Goal: Task Accomplishment & Management: Complete application form

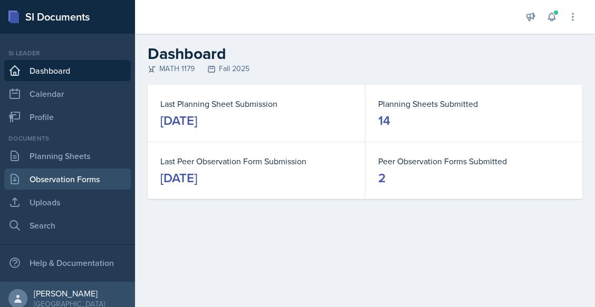
click at [87, 185] on link "Observation Forms" at bounding box center [67, 179] width 127 height 21
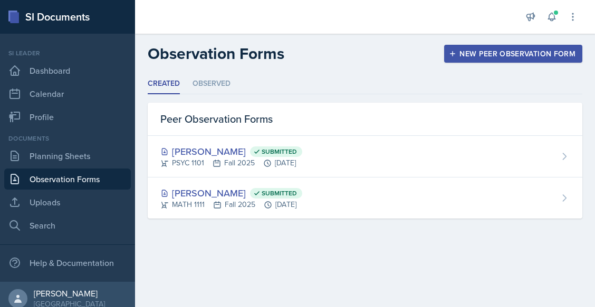
click at [482, 48] on button "New Peer Observation Form" at bounding box center [513, 54] width 138 height 18
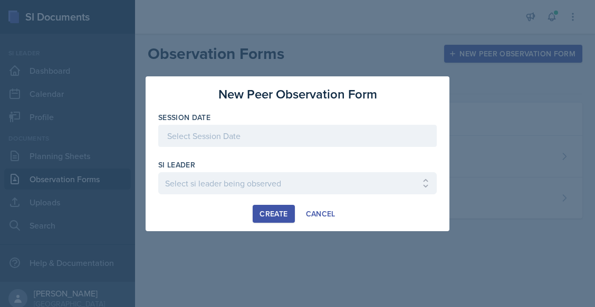
click at [255, 140] on div at bounding box center [297, 136] width 278 height 22
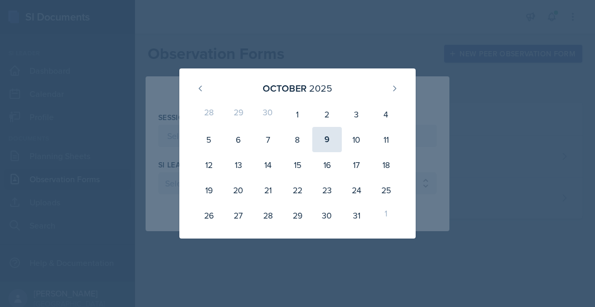
click at [326, 143] on div "9" at bounding box center [327, 139] width 30 height 25
type input "[DATE]"
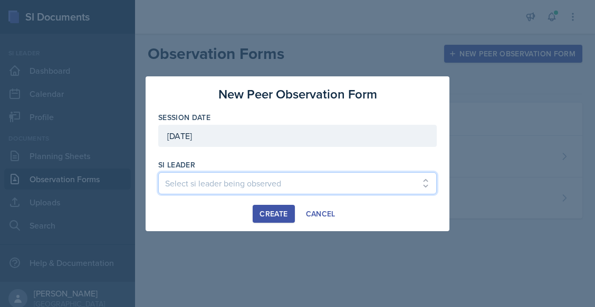
click at [236, 183] on select "Select si leader being observed Rayann Afani / PSYC 2500 / The Phantoms of The …" at bounding box center [297, 183] width 278 height 22
select select "32bd1468-5985-4ffb-aaa5-e4faee211699"
click at [158, 172] on select "Select si leader being observed Rayann Afani / PSYC 2500 / The Phantoms of The …" at bounding box center [297, 183] width 278 height 22
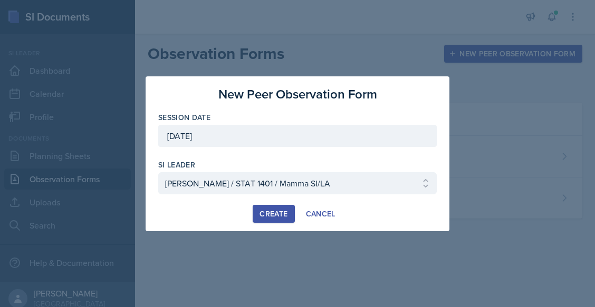
click at [274, 214] on div "Create" at bounding box center [273, 214] width 28 height 8
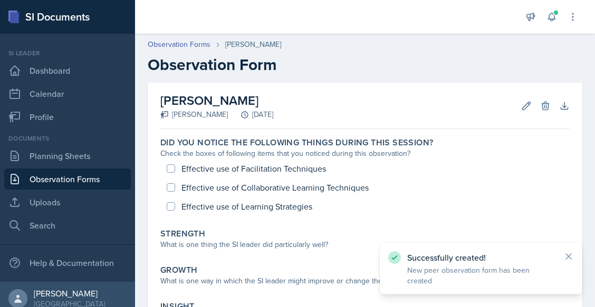
click at [574, 265] on div "Successfully created! New peer observation form has been created" at bounding box center [481, 269] width 203 height 52
click at [567, 262] on icon at bounding box center [568, 257] width 11 height 11
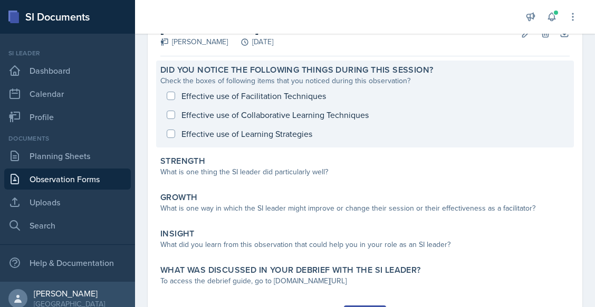
scroll to position [70, 0]
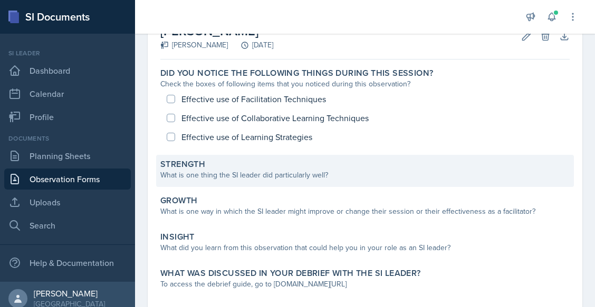
click at [434, 171] on div "What is one thing the SI leader did particularly well?" at bounding box center [364, 175] width 409 height 11
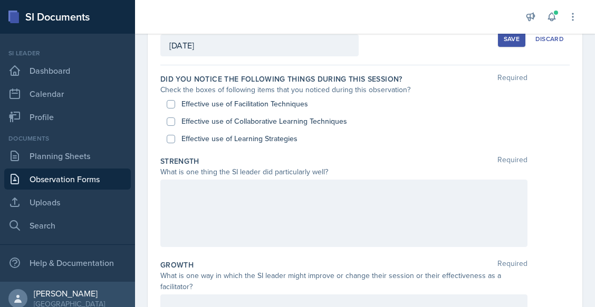
click at [358, 203] on div at bounding box center [343, 214] width 367 height 68
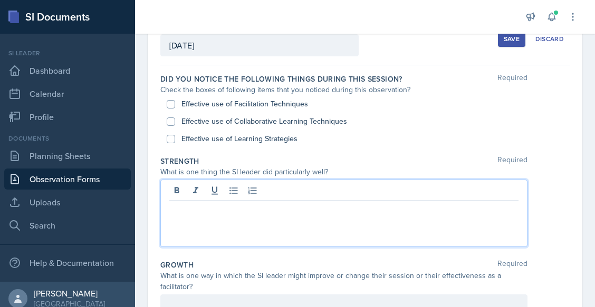
scroll to position [88, 0]
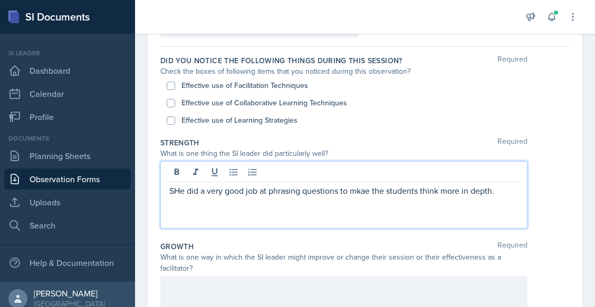
click at [179, 194] on p "SHe did a very good job at phrasing questions to mkae the students think more i…" at bounding box center [343, 191] width 349 height 13
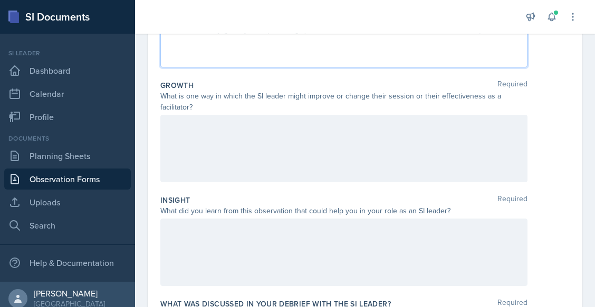
scroll to position [251, 0]
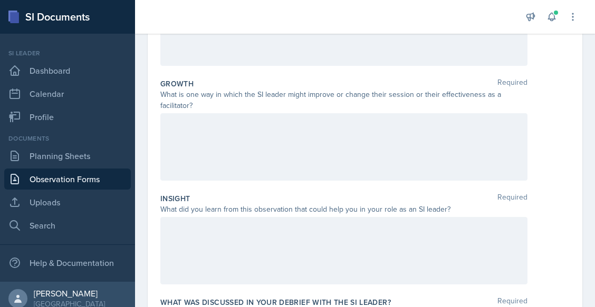
click at [237, 264] on div at bounding box center [343, 251] width 367 height 68
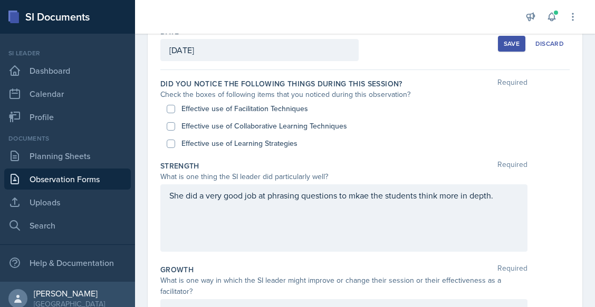
scroll to position [64, 0]
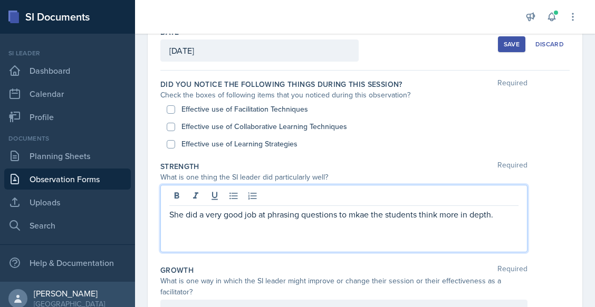
click at [362, 208] on p "She did a very good job at phrasing questions to mkae the students think more i…" at bounding box center [343, 214] width 349 height 13
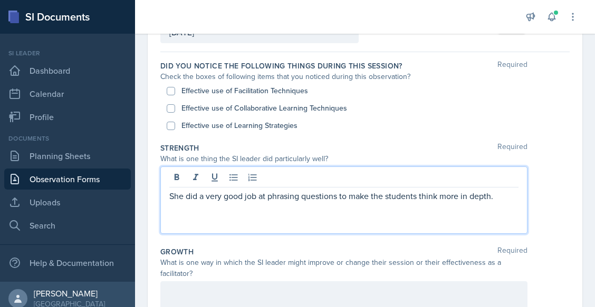
click at [503, 194] on p "She did a very good job at phrasing questions to make the students think more i…" at bounding box center [343, 196] width 349 height 13
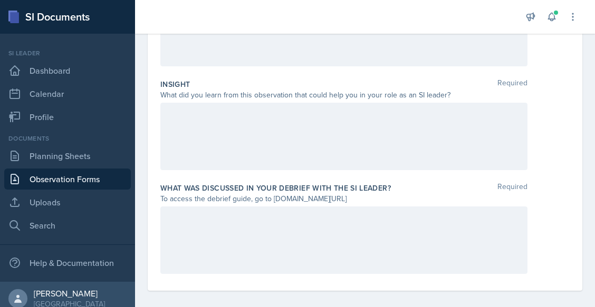
scroll to position [374, 0]
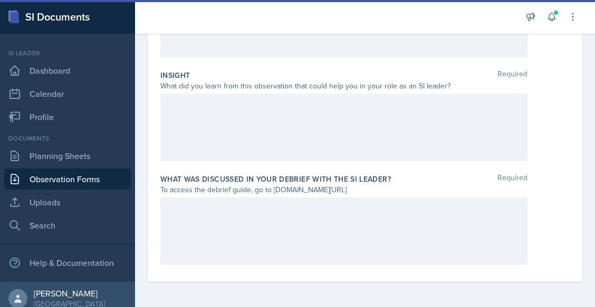
click at [267, 201] on div at bounding box center [343, 232] width 367 height 68
click at [314, 116] on div at bounding box center [343, 128] width 367 height 68
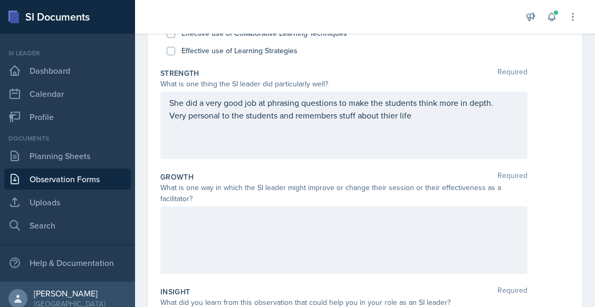
click at [314, 116] on p "Very personal to the students and remembers stuff about thier life" at bounding box center [343, 115] width 349 height 13
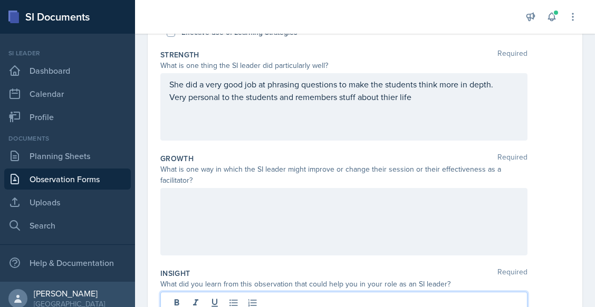
click at [314, 103] on p "Very personal to the students and remembers stuff about thier life" at bounding box center [343, 97] width 349 height 13
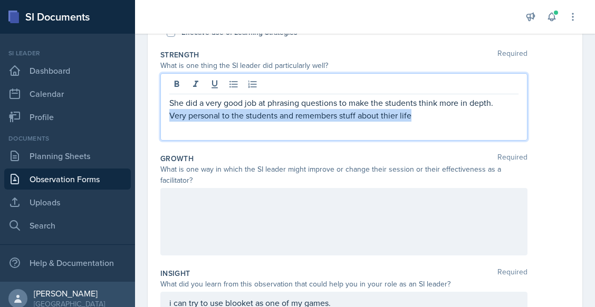
click at [314, 116] on p "Very personal to the students and remembers stuff about thier life" at bounding box center [343, 115] width 349 height 13
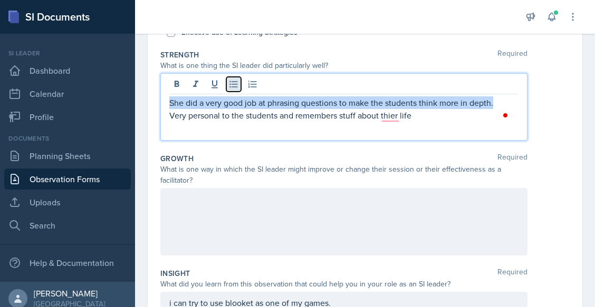
click at [230, 87] on icon at bounding box center [233, 84] width 8 height 7
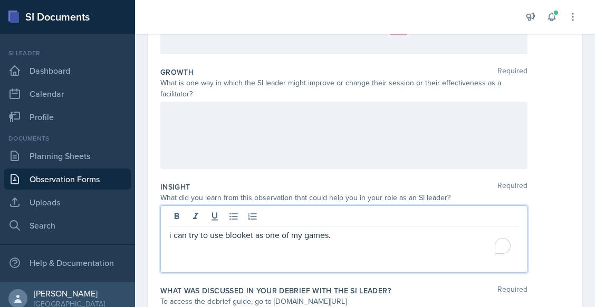
click at [209, 229] on p "i can try to use blooket as one of my games." at bounding box center [343, 235] width 349 height 13
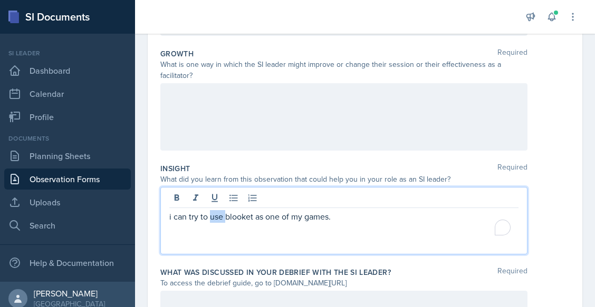
click at [209, 212] on p "i can try to use blooket as one of my games." at bounding box center [343, 216] width 349 height 13
click at [233, 193] on icon at bounding box center [233, 198] width 11 height 11
click at [267, 133] on div at bounding box center [343, 117] width 367 height 68
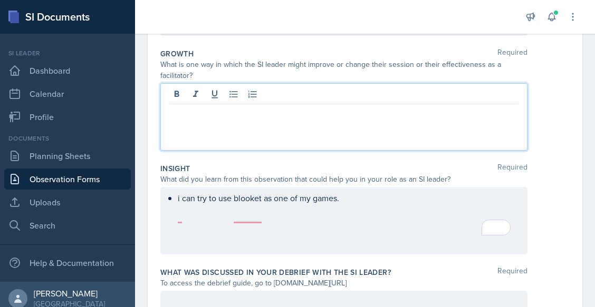
scroll to position [300, 0]
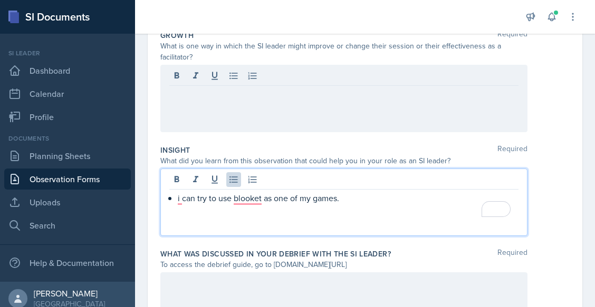
click at [245, 186] on div "i can try to use blooket as one of my games." at bounding box center [343, 203] width 367 height 68
click at [246, 194] on p "i can try to use blooket as one of my games." at bounding box center [348, 198] width 341 height 13
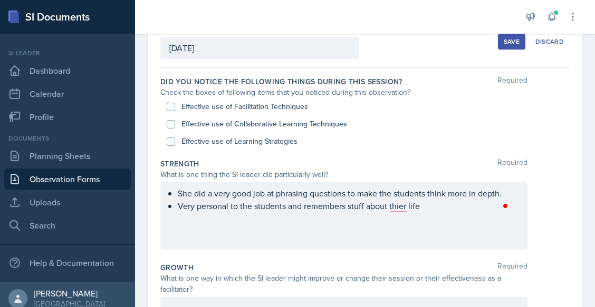
scroll to position [49, 0]
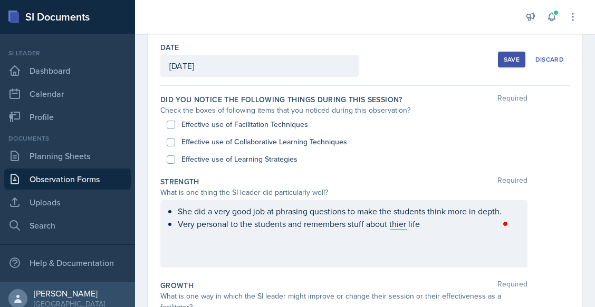
click at [222, 122] on label "Effective use of Facilitation Techniques" at bounding box center [244, 124] width 127 height 11
click at [175, 122] on input "Effective use of Facilitation Techniques" at bounding box center [171, 125] width 8 height 8
checkbox input "true"
click at [215, 138] on label "Effective use of Collaborative Learning Techniques" at bounding box center [264, 142] width 166 height 11
click at [175, 138] on input "Effective use of Collaborative Learning Techniques" at bounding box center [171, 142] width 8 height 8
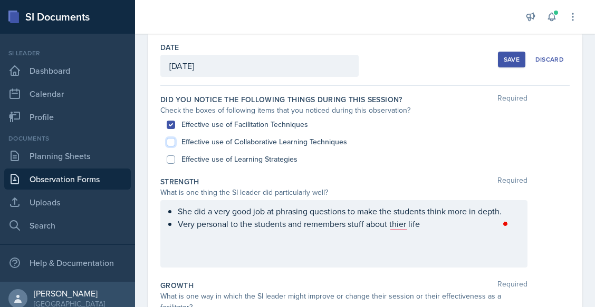
checkbox input "true"
click at [199, 155] on label "Effective use of Learning Strategies" at bounding box center [239, 159] width 116 height 11
click at [175, 156] on input "Effective use of Learning Strategies" at bounding box center [171, 160] width 8 height 8
checkbox input "true"
click at [403, 227] on p "Very personal to the students and remembers stuff about thier life" at bounding box center [348, 224] width 341 height 13
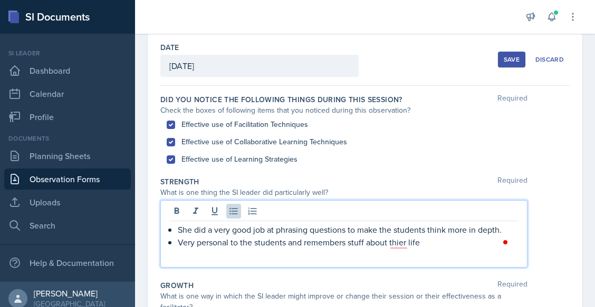
scroll to position [68, 0]
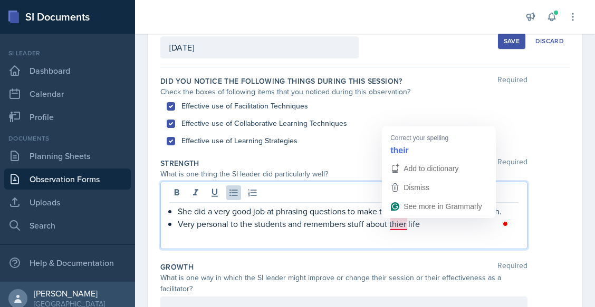
click at [395, 222] on p "Very personal to the students and remembers stuff about thier life" at bounding box center [348, 224] width 341 height 13
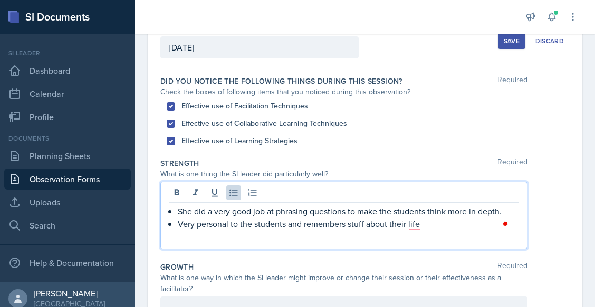
scroll to position [82, 0]
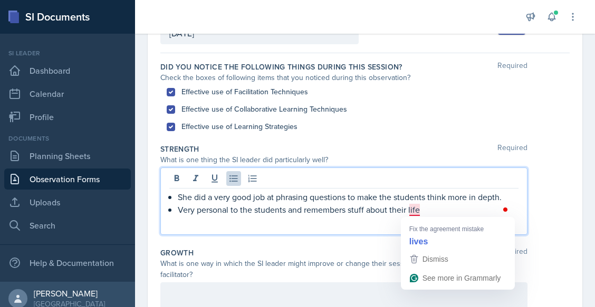
click at [414, 210] on p "Very personal to the students and remembers stuff about their life" at bounding box center [348, 210] width 341 height 13
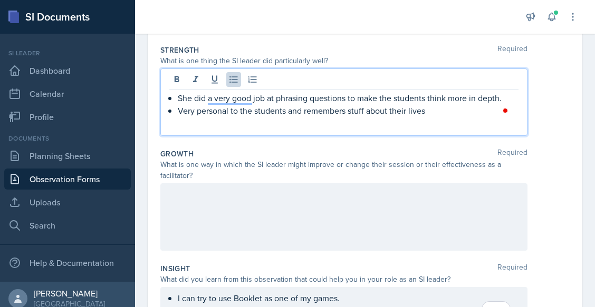
scroll to position [181, 0]
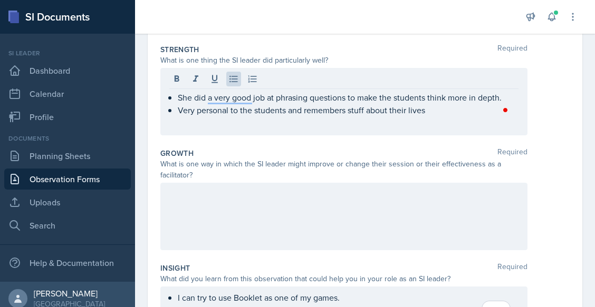
click at [410, 245] on div at bounding box center [343, 217] width 367 height 68
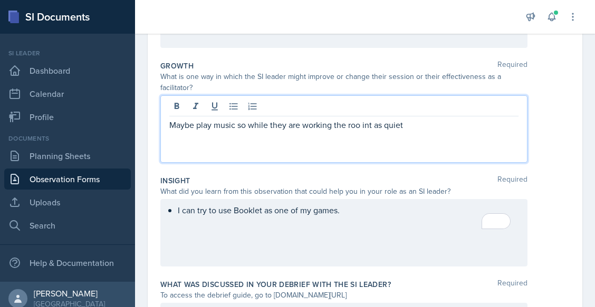
scroll to position [270, 0]
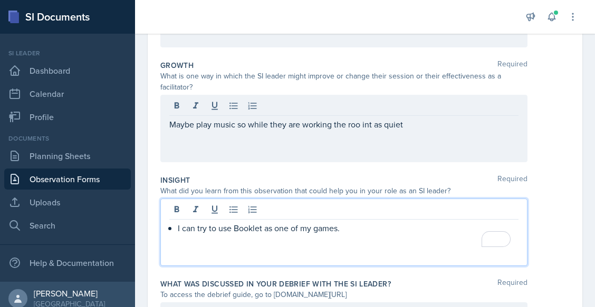
click at [390, 235] on p "To enrich screen reader interactions, please activate Accessibility in Grammarl…" at bounding box center [343, 241] width 349 height 13
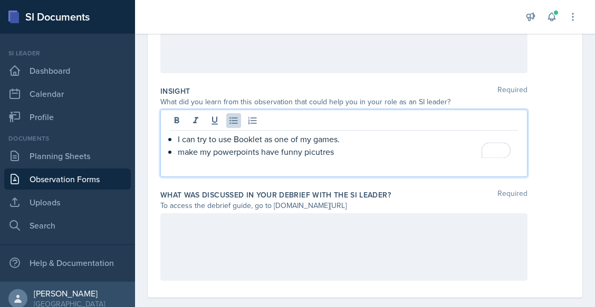
scroll to position [360, 0]
click at [364, 146] on p "make my powerpoints have funny picutres" at bounding box center [348, 151] width 341 height 13
click at [359, 138] on p "I can try to use Booklet as one of my games." at bounding box center [348, 138] width 341 height 13
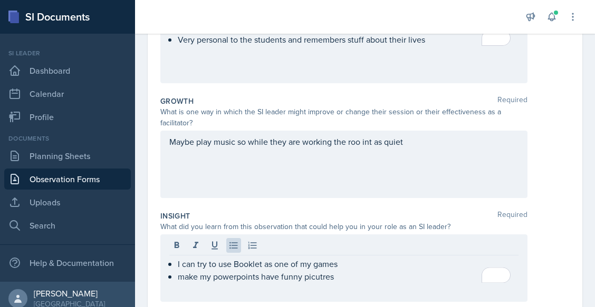
click at [296, 152] on div "Maybe play music so while they are working the roo int as quiet" at bounding box center [343, 165] width 367 height 68
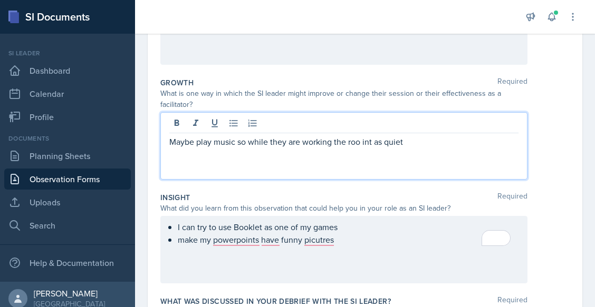
click at [359, 143] on p "Maybe play music so while they are working the roo int as quiet" at bounding box center [343, 142] width 349 height 13
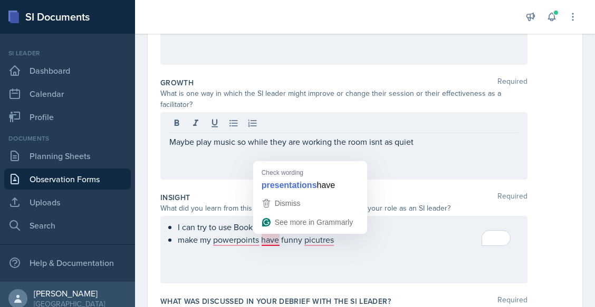
click at [410, 169] on div "Maybe play music so while they are working the room isnt as quiet" at bounding box center [343, 146] width 367 height 68
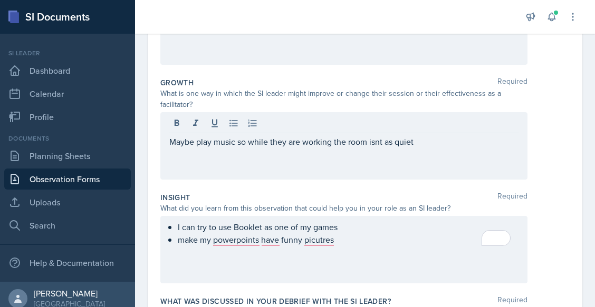
click at [428, 150] on div "Maybe play music so while they are working the room isnt as quiet" at bounding box center [343, 146] width 367 height 68
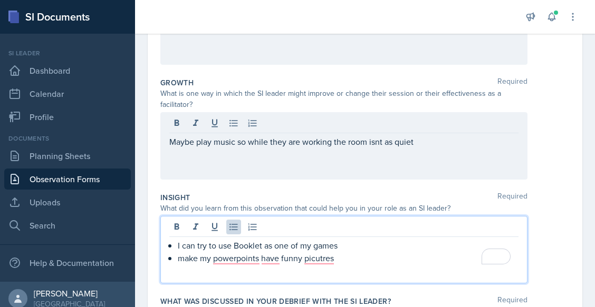
click at [317, 252] on p "make my powerpoints have funny picutres" at bounding box center [348, 258] width 341 height 13
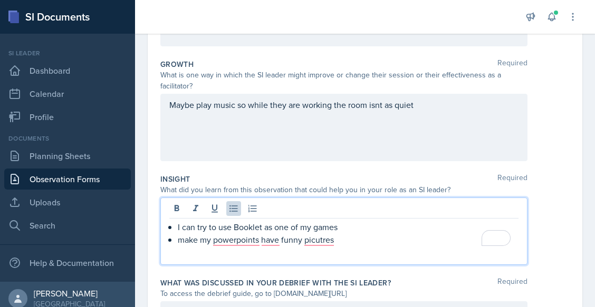
click at [296, 244] on p "make my powerpoints have funny picutres" at bounding box center [348, 240] width 341 height 13
click at [350, 243] on p "make my powerpoints have funny picutres" at bounding box center [348, 240] width 341 height 13
click at [429, 106] on div "Maybe play music so while they are working the room isnt as quiet" at bounding box center [343, 128] width 367 height 68
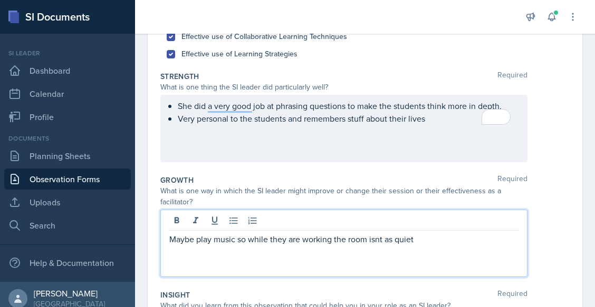
scroll to position [156, 0]
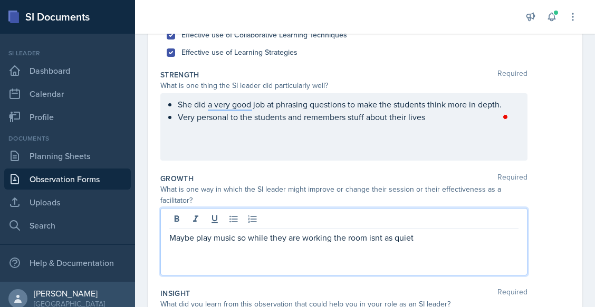
click at [447, 120] on ul "She did a very good job at phrasing questions to make the students think more i…" at bounding box center [348, 110] width 341 height 25
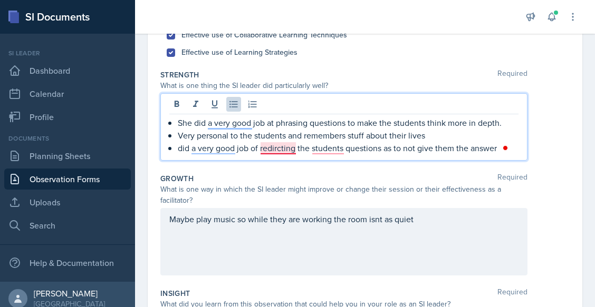
click at [273, 151] on p "did a very good job of redircting the students questions as to not give them th…" at bounding box center [348, 148] width 341 height 13
click at [329, 141] on p "Very personal to the students and remembers stuff about their lives" at bounding box center [348, 135] width 341 height 13
click at [329, 149] on p "did a very good job of redirecting the students questions as to not give them t…" at bounding box center [348, 148] width 341 height 13
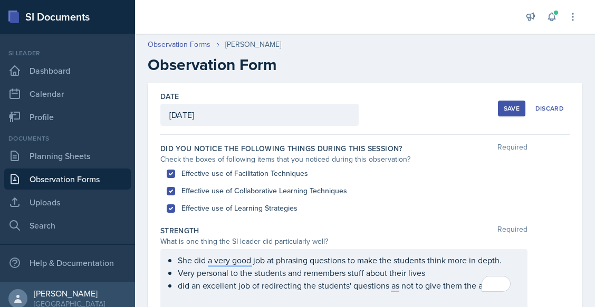
scroll to position [255, 0]
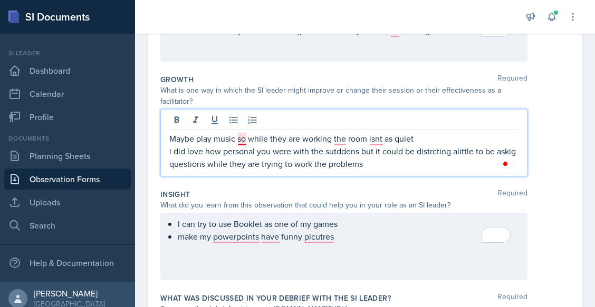
click at [244, 142] on p "Maybe play music so while they are working the room isnt as quiet" at bounding box center [343, 138] width 349 height 13
click at [174, 150] on p "i did love how personal you were with the sutddens but it could be distrcting a…" at bounding box center [343, 157] width 349 height 25
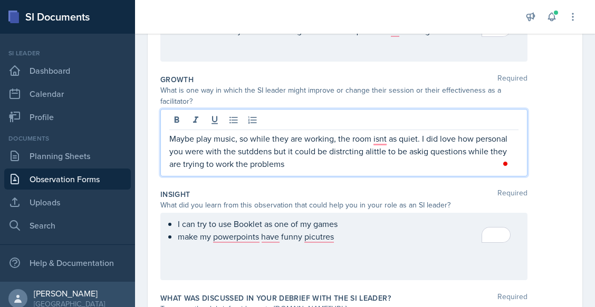
click at [418, 155] on p "Maybe play music, so while they are working, the room isnt as quiet. I did love…" at bounding box center [343, 151] width 349 height 38
click at [424, 152] on p "Maybe play music, so while they are working, the room isnt as quiet. I did love…" at bounding box center [343, 151] width 349 height 38
click at [312, 165] on p "Maybe play music, so while they are working, the room isnt as quiet. I did love…" at bounding box center [343, 151] width 349 height 38
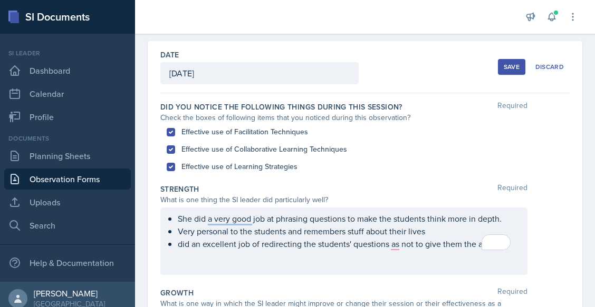
scroll to position [44, 0]
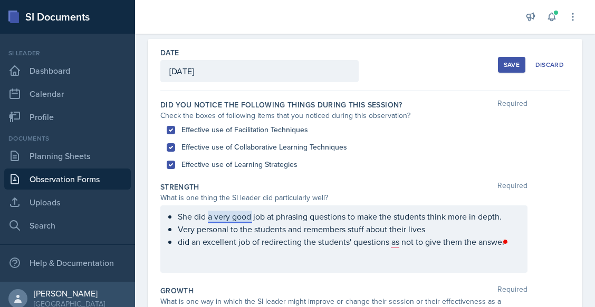
click at [239, 218] on div "She did a very good job at phrasing questions to make the students think more i…" at bounding box center [343, 240] width 367 height 68
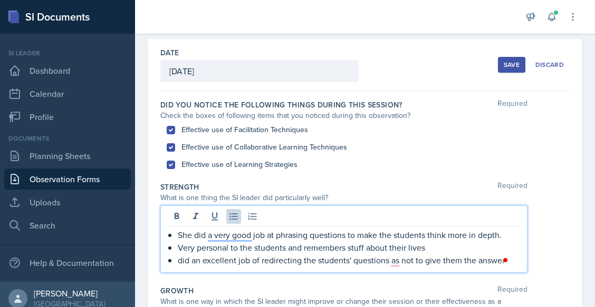
click at [320, 259] on p "did an excellent job of redirecting the students' questions as not to give them…" at bounding box center [348, 260] width 341 height 13
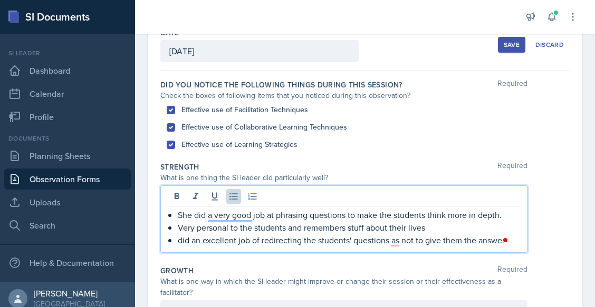
scroll to position [65, 0]
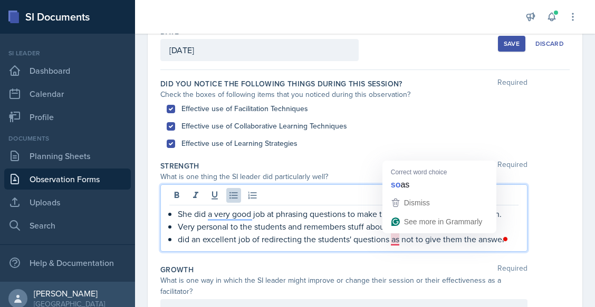
click at [318, 217] on p "She did a very good job at phrasing questions to make the students think more i…" at bounding box center [348, 214] width 341 height 13
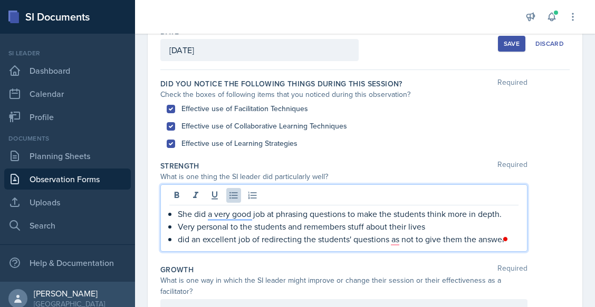
click at [315, 216] on p "She did a very good job at phrasing questions to make the students think more i…" at bounding box center [348, 214] width 341 height 13
click at [310, 216] on p "She did a very good job at phrasing questions to make the students think more i…" at bounding box center [348, 214] width 341 height 13
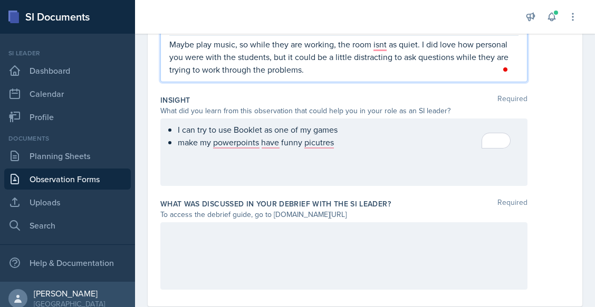
scroll to position [386, 0]
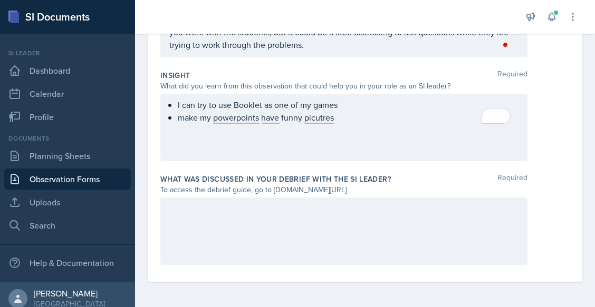
click at [319, 245] on div at bounding box center [343, 232] width 367 height 68
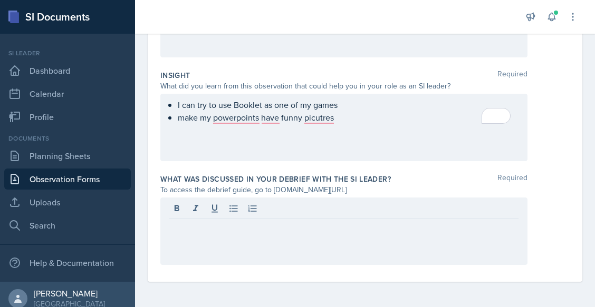
click at [299, 185] on div "To access the debrief guide, go to [DOMAIN_NAME][URL]" at bounding box center [343, 190] width 367 height 11
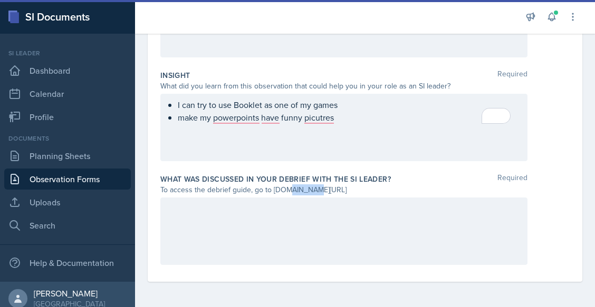
click at [299, 185] on div "To access the debrief guide, go to [DOMAIN_NAME][URL]" at bounding box center [343, 190] width 367 height 11
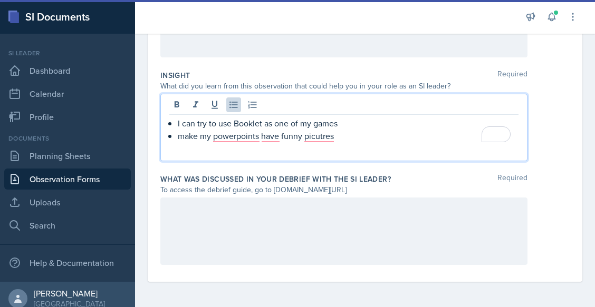
click at [356, 114] on div "I can try to use Booklet as one of my games make my powerpoints have funny picu…" at bounding box center [343, 128] width 367 height 68
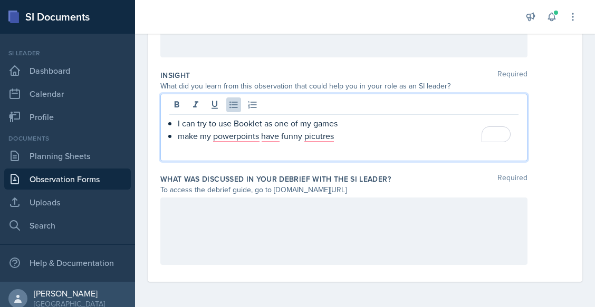
scroll to position [364, 0]
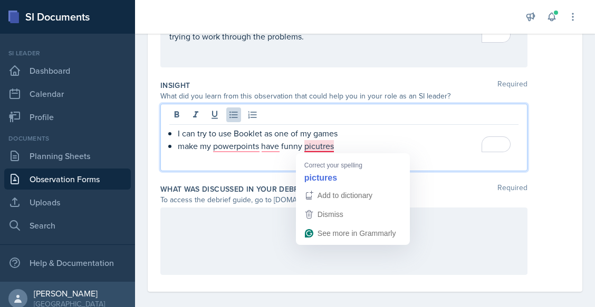
click at [322, 144] on p "make my powerpoints have funny picutres" at bounding box center [348, 146] width 341 height 13
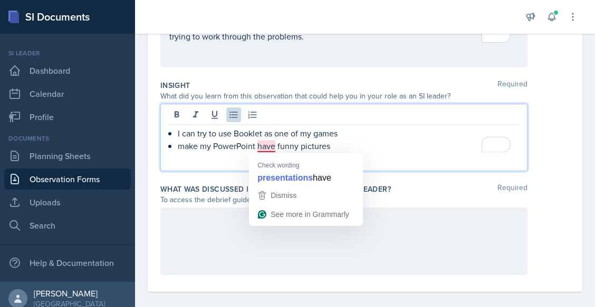
click at [412, 142] on p "make my PowerPoint have funny pictures" at bounding box center [348, 146] width 341 height 13
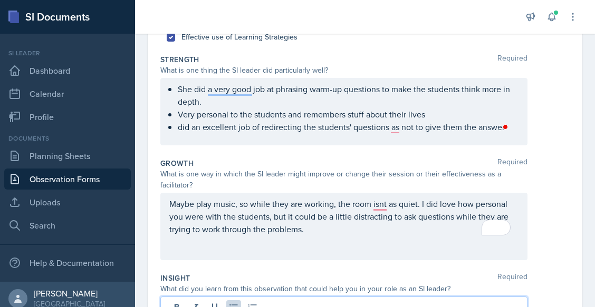
scroll to position [176, 0]
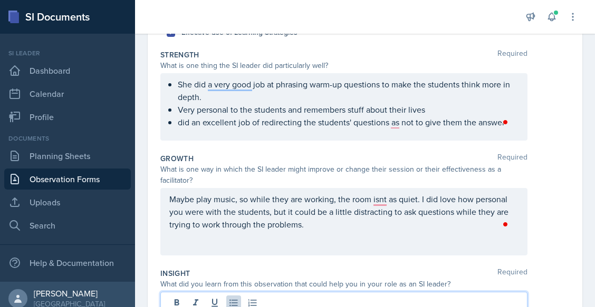
click at [335, 229] on p "Maybe play music, so while they are working, the room isnt as quiet. I did love…" at bounding box center [343, 212] width 349 height 38
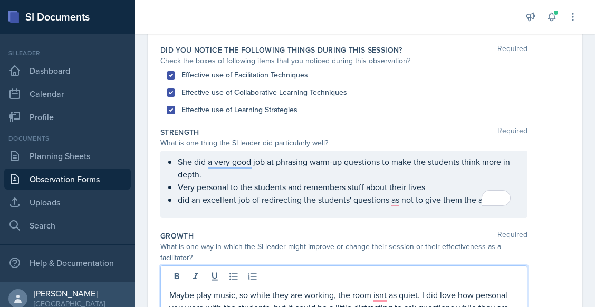
scroll to position [109, 0]
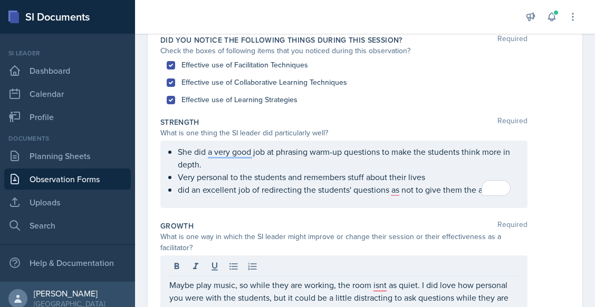
click at [436, 204] on div "She did a very good job at phrasing warm-up questions to make the students thin…" at bounding box center [343, 175] width 367 height 68
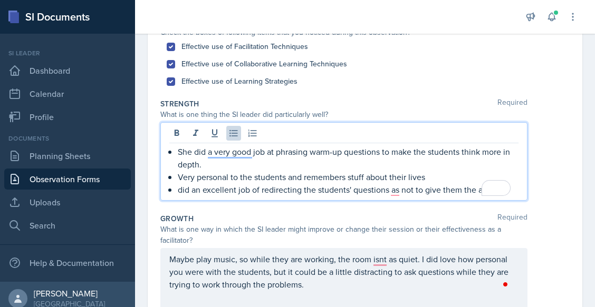
click at [439, 198] on div "She did a very good job at phrasing warm-up questions to make the students thin…" at bounding box center [343, 161] width 367 height 79
click at [455, 194] on p "did an excellent job of redirecting the students' questions as not to give them…" at bounding box center [348, 190] width 341 height 13
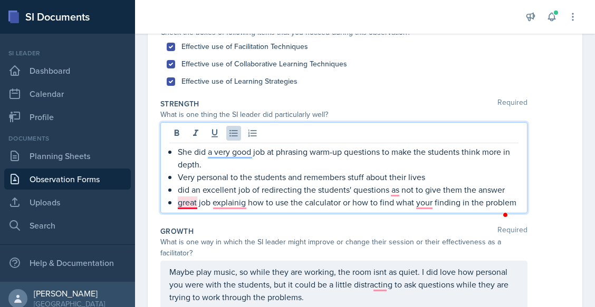
click at [185, 206] on p "great job explainig how to use the calculator or how to find what your finding …" at bounding box center [348, 202] width 341 height 13
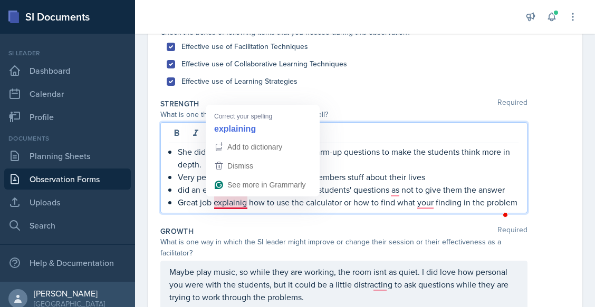
click at [226, 201] on p "Great job explainig how to use the calculator or how to find what your finding …" at bounding box center [348, 202] width 341 height 13
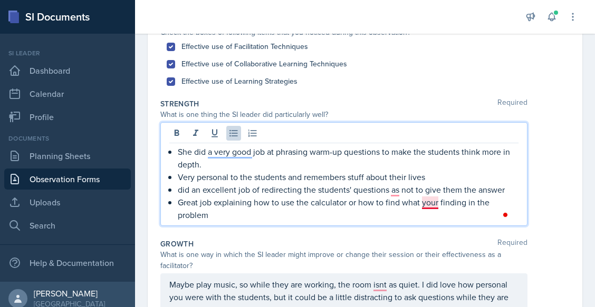
click at [434, 202] on p "Great job explaining how to use the calculator or how to find what your finding…" at bounding box center [348, 208] width 341 height 25
click at [428, 206] on p "Great job explaining how to use the calculator or how to find what your finding…" at bounding box center [348, 208] width 341 height 25
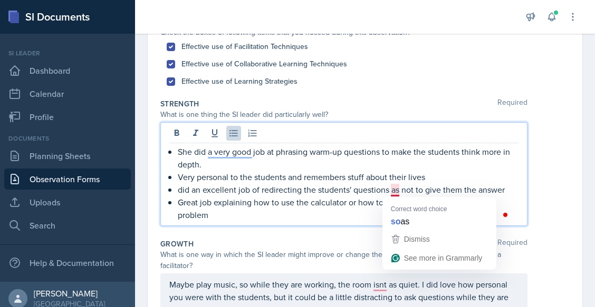
click at [307, 198] on p "Great job explaining how to use the calculator or how to find what your finding…" at bounding box center [348, 208] width 341 height 25
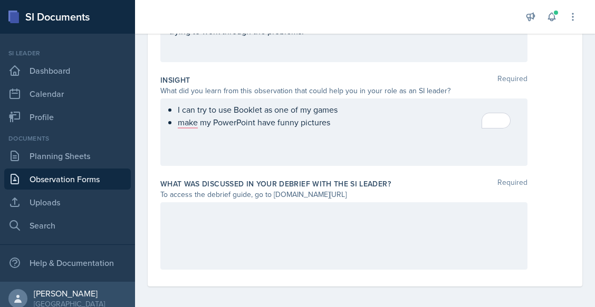
scroll to position [411, 0]
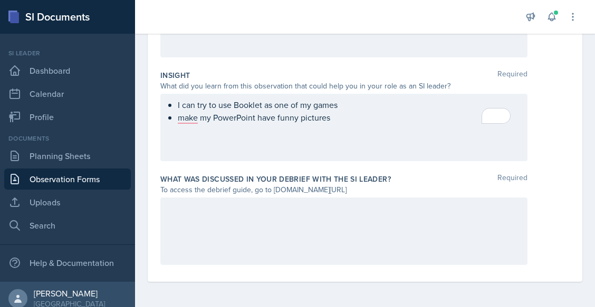
click at [189, 123] on ul "I can try to use Booklet as one of my games make my PowerPoint have funny pictu…" at bounding box center [348, 111] width 341 height 25
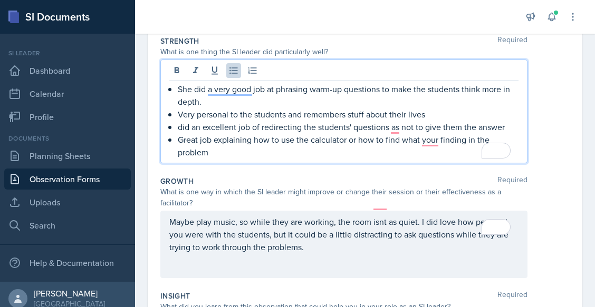
scroll to position [208, 0]
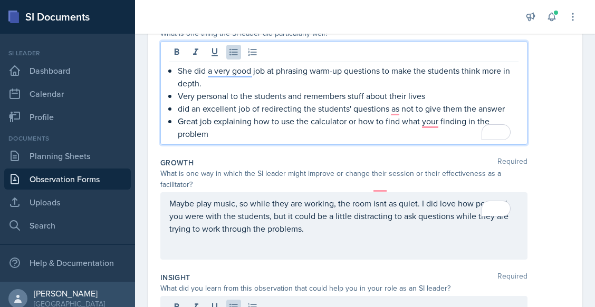
click at [251, 133] on p "Great job explaining how to use the calculator or how to find what your finding…" at bounding box center [348, 127] width 341 height 25
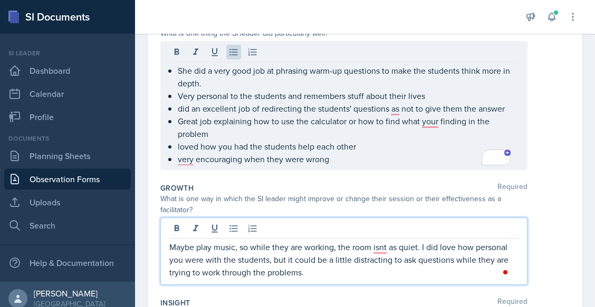
click at [216, 230] on div "Maybe play music, so while they are working, the room isnt as quiet. I did love…" at bounding box center [343, 252] width 367 height 68
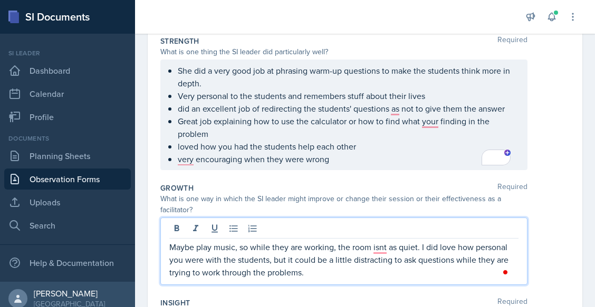
click at [217, 248] on p "Maybe play music, so while they are working, the room isnt as quiet. I did love…" at bounding box center [343, 260] width 349 height 38
click at [434, 247] on p "Maybe play fun/energizing music, so while they are working, the room isnt as qu…" at bounding box center [343, 260] width 349 height 38
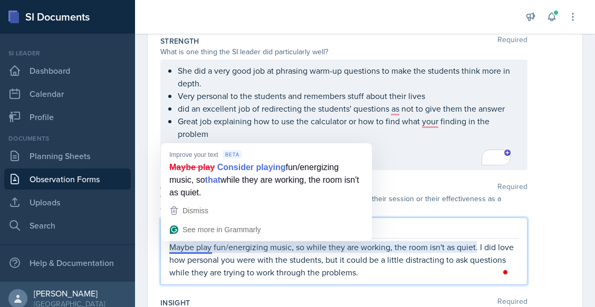
click at [255, 274] on p "Maybe play fun/energizing music, so while they are working, the room isn't as q…" at bounding box center [343, 260] width 349 height 38
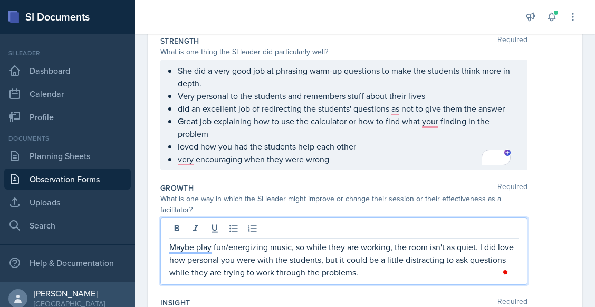
scroll to position [148, 0]
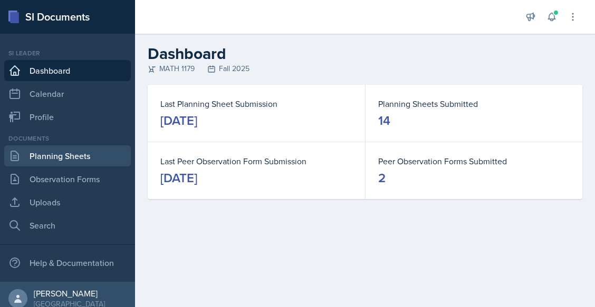
click at [83, 159] on link "Planning Sheets" at bounding box center [67, 156] width 127 height 21
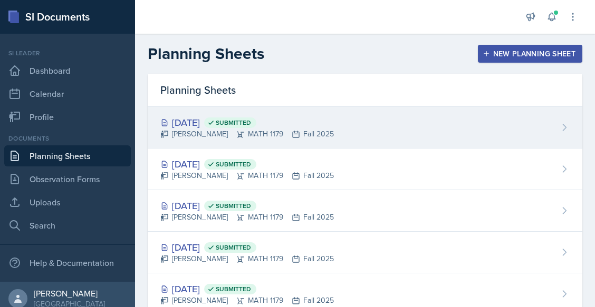
click at [225, 122] on div "[DATE] Submitted" at bounding box center [247, 123] width 174 height 14
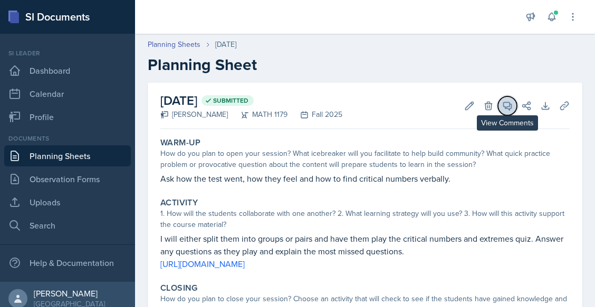
click at [502, 107] on icon at bounding box center [507, 106] width 11 height 11
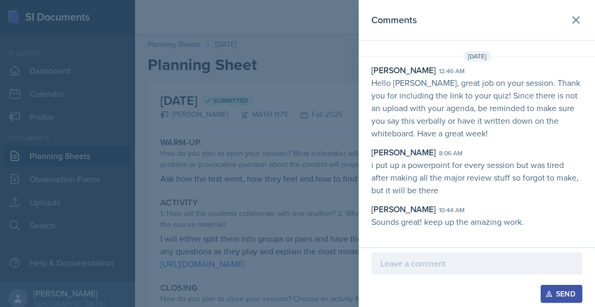
click at [326, 145] on div at bounding box center [297, 153] width 595 height 307
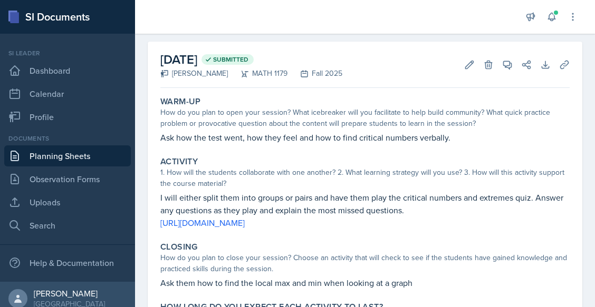
scroll to position [42, 0]
click at [245, 223] on link "https://wayground.com/admin/quiz/68e2c92cc589ab67cef5a09d" at bounding box center [202, 223] width 84 height 12
click at [349, 64] on div "October 10th, 2025 Submitted Madelyn Hagan MATH 1179 Fall 2025 Edit Delete View…" at bounding box center [364, 64] width 409 height 46
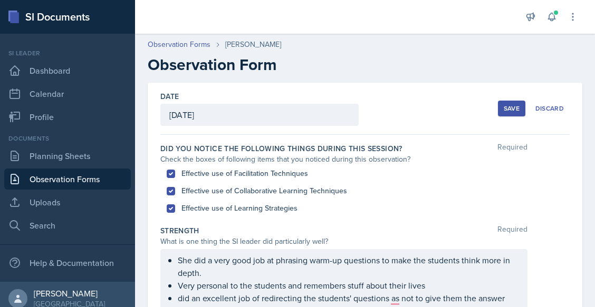
scroll to position [148, 0]
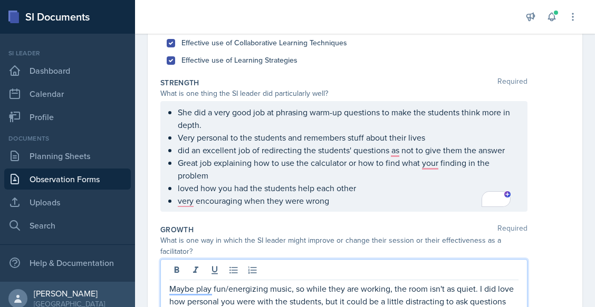
click at [341, 205] on p "very encouraging when they were wrong" at bounding box center [348, 201] width 341 height 13
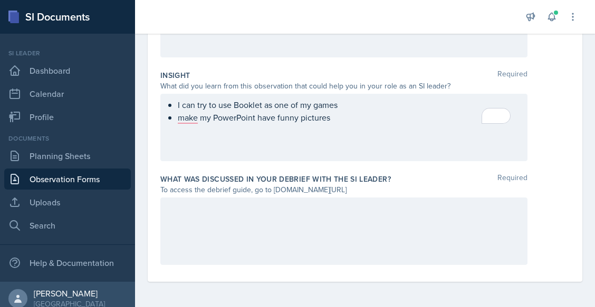
click at [277, 133] on div "I can try to use Booklet as one of my games make my PowerPoint have funny pictu…" at bounding box center [343, 128] width 367 height 68
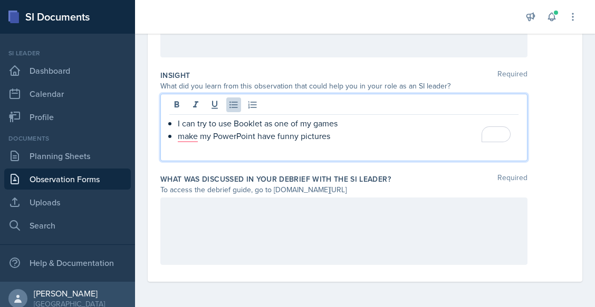
click at [358, 136] on p "make my PowerPoint have funny pictures" at bounding box center [348, 136] width 341 height 13
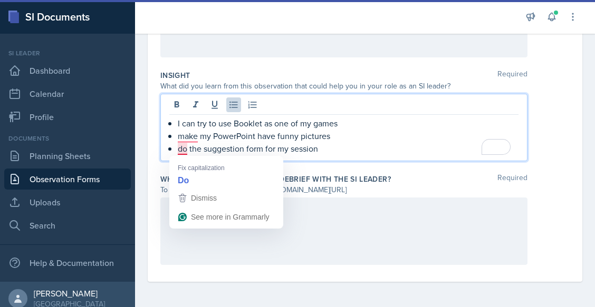
click at [180, 145] on p "do the suggestion form for my session" at bounding box center [348, 148] width 341 height 13
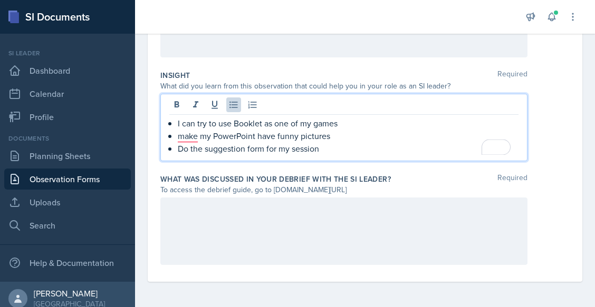
click at [183, 134] on p "make my PowerPoint have funny pictures" at bounding box center [348, 136] width 341 height 13
click at [412, 140] on p "Make my PowerPoint have funny pictures" at bounding box center [348, 136] width 341 height 13
click at [417, 157] on div "I can try to use Booklet as one of my games Make my PowerPoint have funny pictu…" at bounding box center [343, 128] width 367 height 68
click at [333, 145] on p "Do the suggestion form for my session" at bounding box center [348, 148] width 341 height 13
click at [362, 127] on p "I can try to use Booklet as one of my games" at bounding box center [348, 123] width 341 height 13
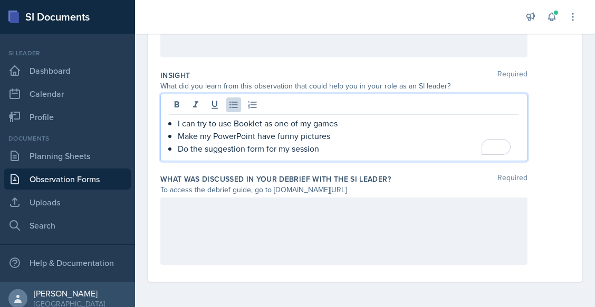
click at [302, 214] on div at bounding box center [343, 232] width 367 height 68
click at [332, 131] on ul "I can try to use Booklet as one of my games Make my PowerPoint have funny pictu…" at bounding box center [348, 136] width 341 height 38
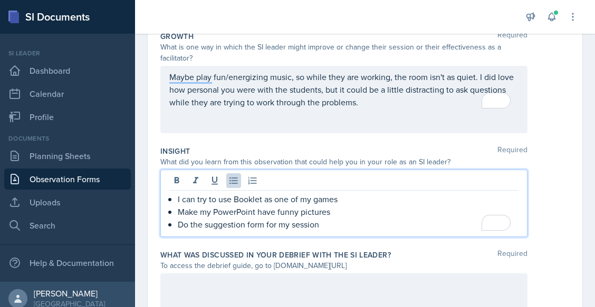
scroll to position [291, 0]
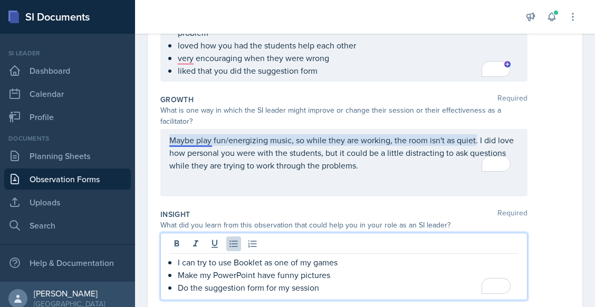
click at [197, 138] on p "Maybe play fun/energizing music, so while they are working, the room isn't as q…" at bounding box center [343, 153] width 349 height 38
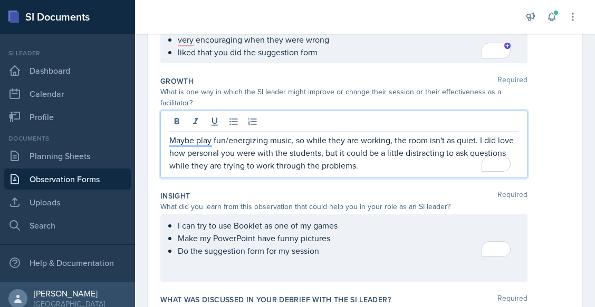
click at [314, 173] on div "Maybe play fun/energizing music, so while they are working, the room isn't as q…" at bounding box center [343, 145] width 367 height 68
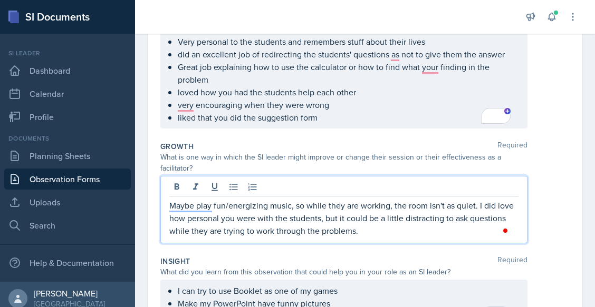
scroll to position [244, 0]
click at [185, 108] on p "very encouraging when they were wrong" at bounding box center [348, 105] width 341 height 13
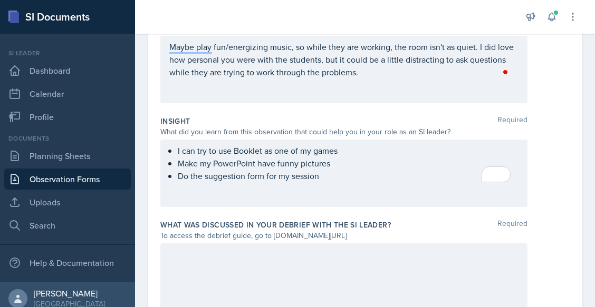
scroll to position [449, 0]
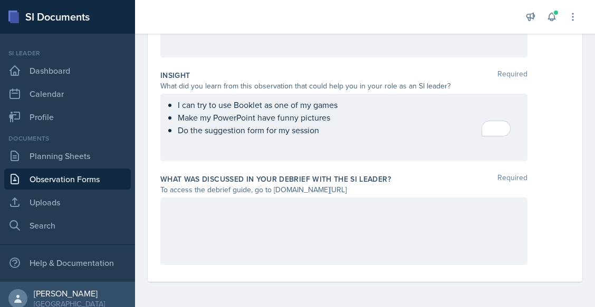
click at [187, 227] on div at bounding box center [343, 232] width 367 height 68
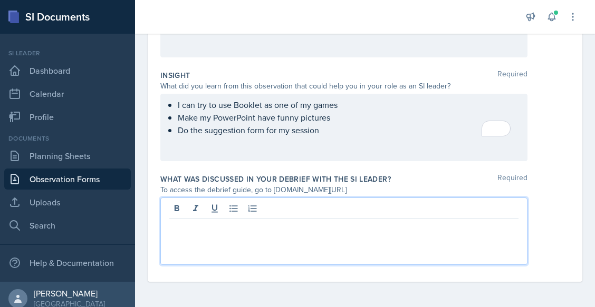
click at [270, 226] on p at bounding box center [343, 227] width 349 height 13
click at [253, 246] on div at bounding box center [343, 232] width 367 height 68
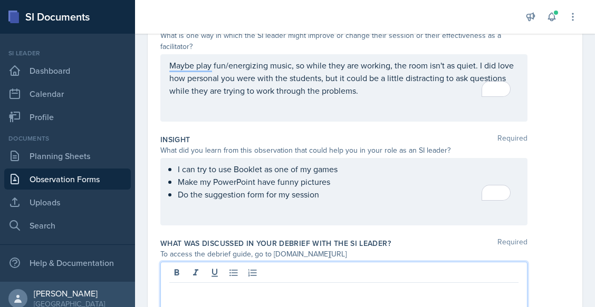
scroll to position [369, 0]
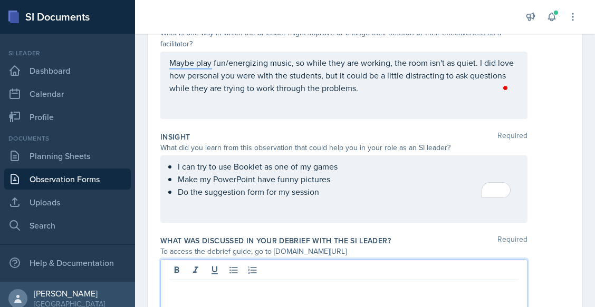
click at [223, 284] on p at bounding box center [343, 289] width 349 height 13
